Goal: Information Seeking & Learning: Learn about a topic

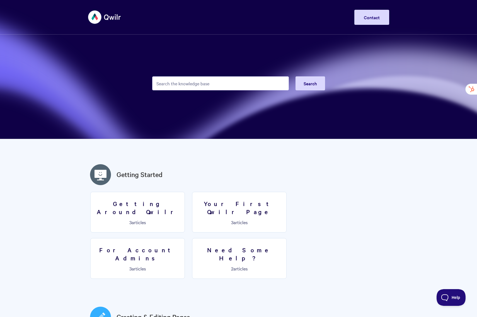
click at [171, 85] on input "Search the knowledge base" at bounding box center [220, 83] width 137 height 14
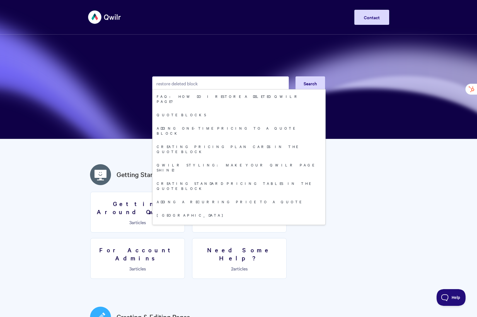
type input "restore deleted block"
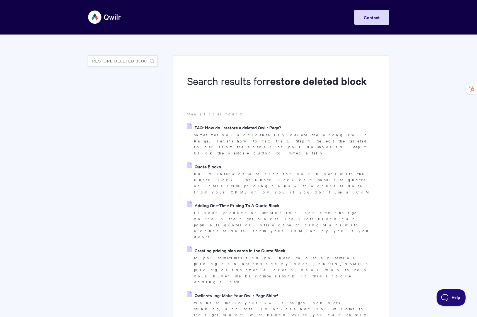
click at [113, 66] on input "restore deleted block" at bounding box center [122, 60] width 69 height 11
click at [109, 60] on input "restore deleted block" at bounding box center [122, 60] width 69 height 11
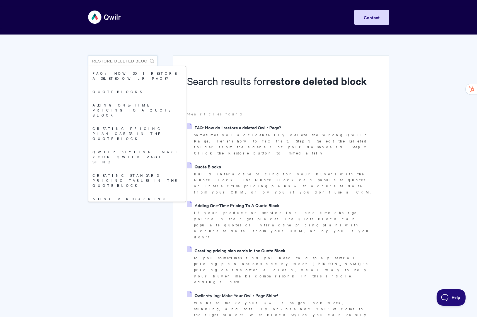
drag, startPoint x: 148, startPoint y: 60, endPoint x: 88, endPoint y: 60, distance: 59.9
click at [88, 60] on input "restore deleted block" at bounding box center [122, 60] width 69 height 11
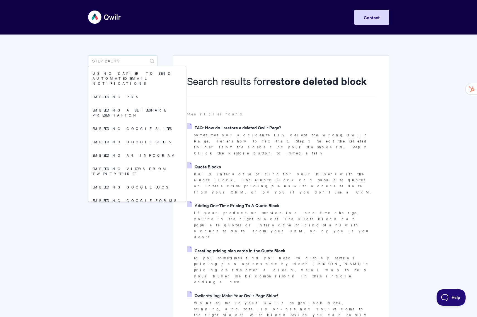
type input "Step backk"
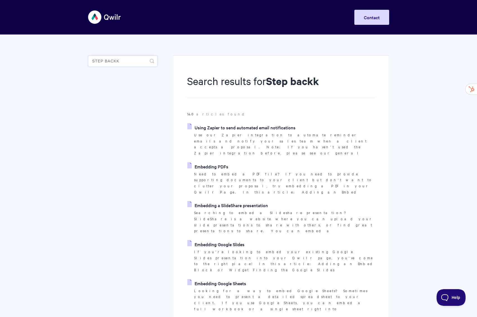
click at [125, 63] on input "Step backk" at bounding box center [122, 60] width 69 height 11
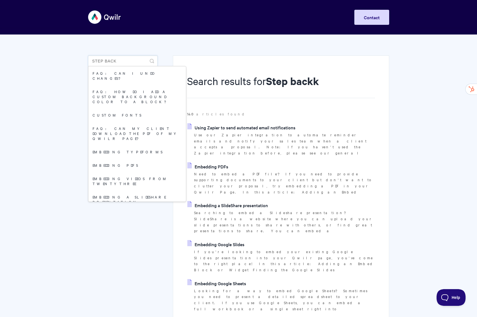
type input "Step back"
